Goal: Navigation & Orientation: Find specific page/section

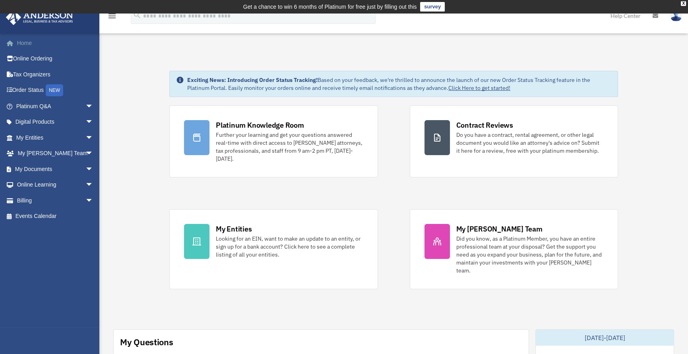
click at [24, 42] on link "Home" at bounding box center [56, 43] width 100 height 16
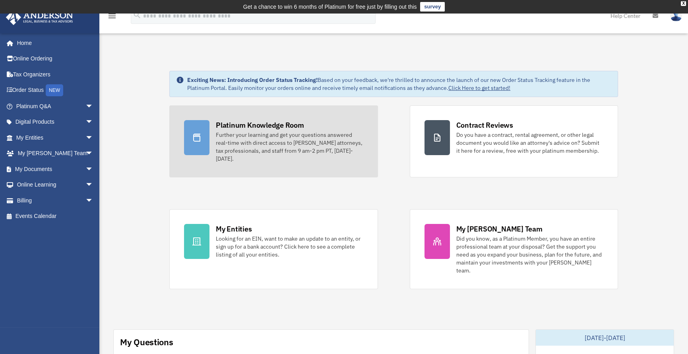
click at [208, 138] on div at bounding box center [196, 137] width 25 height 35
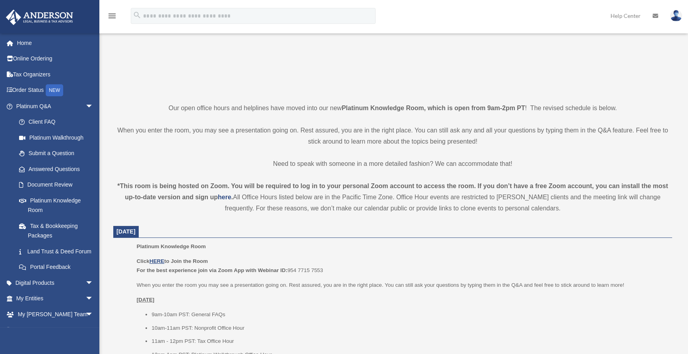
scroll to position [239, 0]
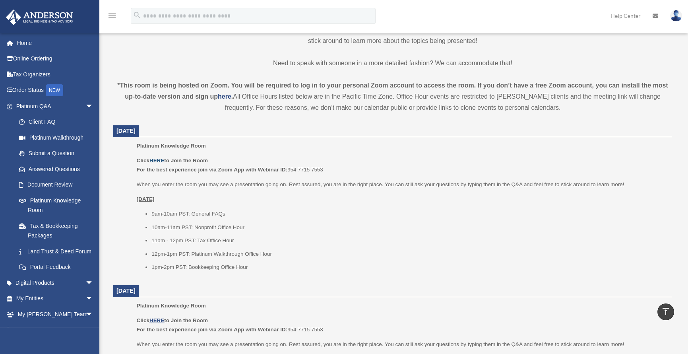
click at [159, 157] on u "HERE" at bounding box center [157, 160] width 15 height 6
